Goal: Share content: Share content

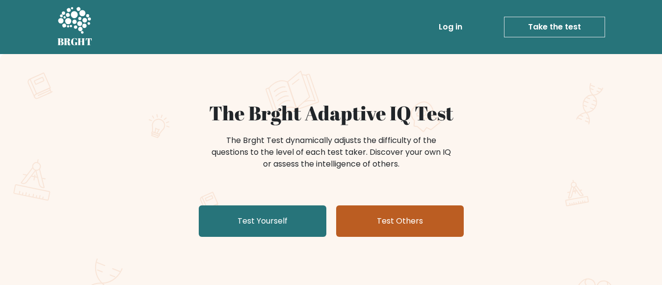
click at [389, 226] on link "Test Others" at bounding box center [400, 220] width 128 height 31
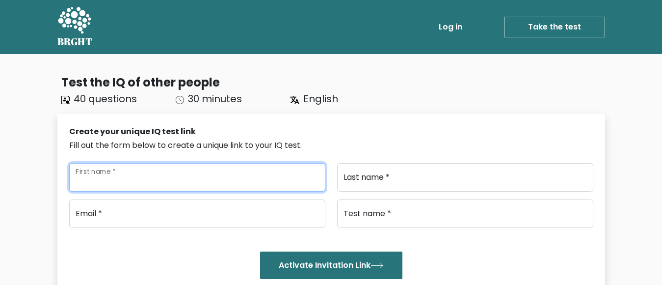
click at [142, 182] on input "First name *" at bounding box center [197, 177] width 256 height 28
type input "bengt"
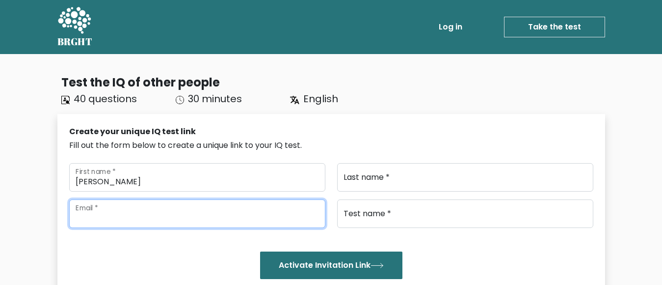
click at [122, 220] on input "email" at bounding box center [197, 213] width 256 height 28
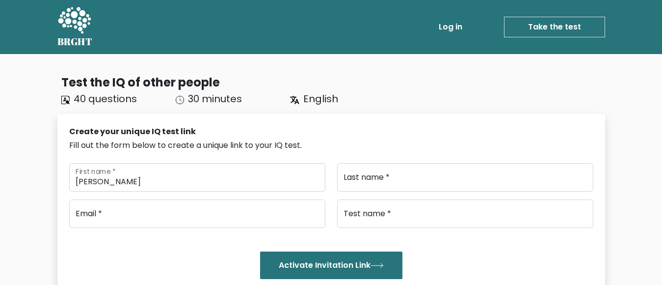
click at [123, 235] on div "Email * Test name * Activate Invitation Link Already have an account? Login" at bounding box center [331, 252] width 524 height 107
click at [125, 239] on div "Email * Test name * Activate Invitation Link Already have an account? Login" at bounding box center [331, 252] width 524 height 107
click at [125, 238] on div "Email * Test name * Activate Invitation Link Already have an account? Login" at bounding box center [331, 252] width 524 height 107
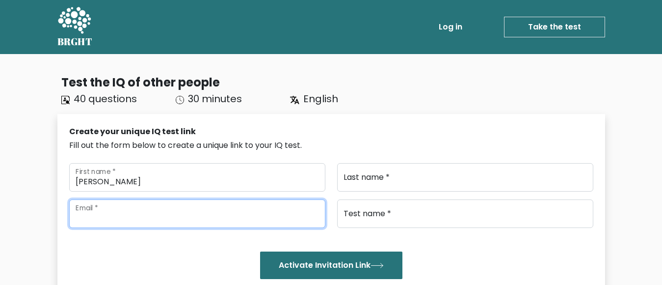
drag, startPoint x: 130, startPoint y: 223, endPoint x: 130, endPoint y: 218, distance: 4.9
click at [130, 220] on input "email" at bounding box center [197, 213] width 256 height 28
click at [130, 218] on input "email" at bounding box center [197, 213] width 256 height 28
type input "BENGTGOSTA67@GMAIL.COM"
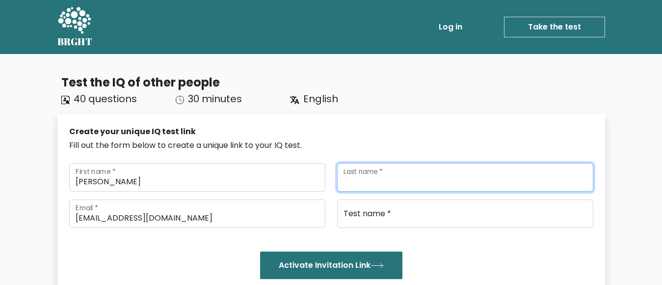
click at [409, 182] on input "Last name *" at bounding box center [465, 177] width 256 height 28
type input "carlsson"
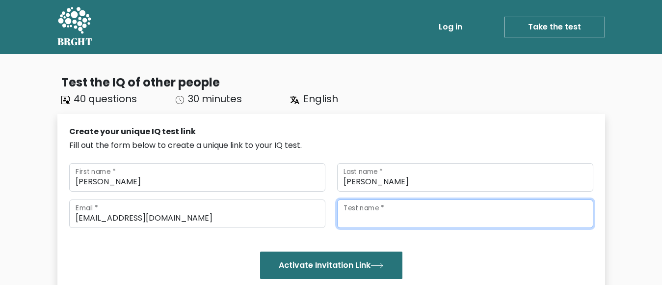
click at [394, 220] on input "Test name *" at bounding box center [465, 213] width 256 height 28
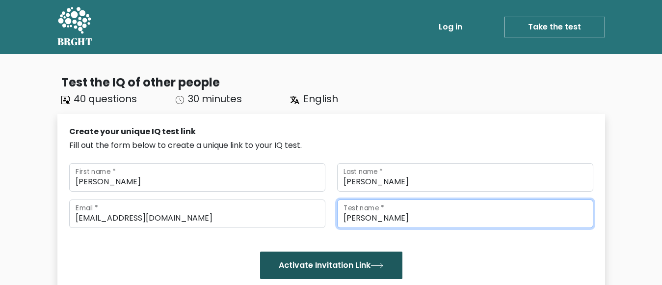
type input "BENGT"
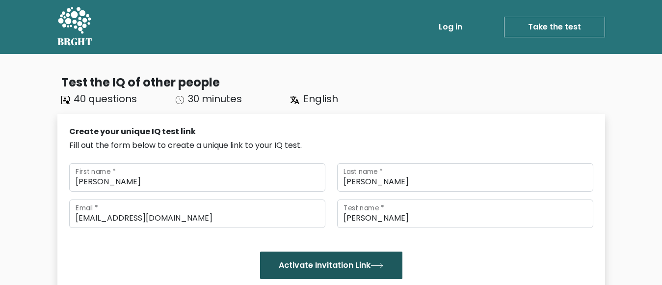
click at [372, 261] on button "Activate Invitation Link" at bounding box center [331, 264] width 142 height 27
